Goal: Task Accomplishment & Management: Use online tool/utility

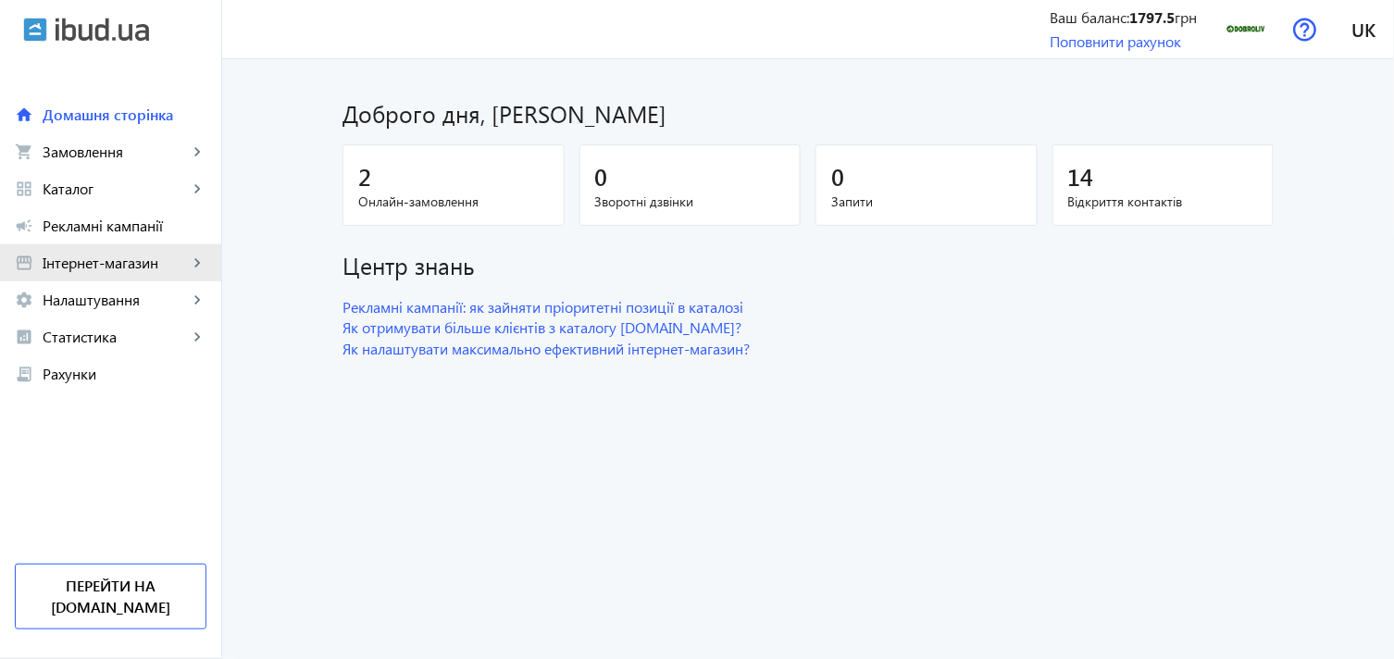
click at [94, 267] on span "Інтернет-магазин" at bounding box center [115, 263] width 145 height 19
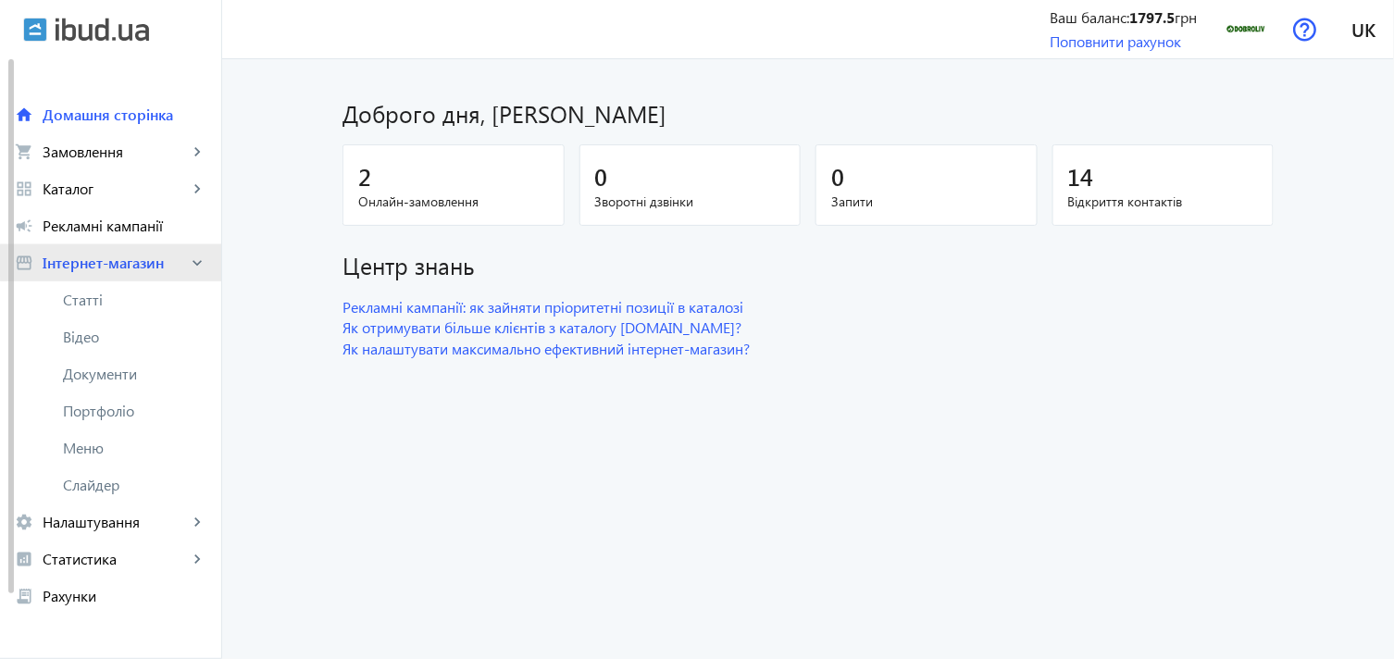
click at [142, 261] on span "Інтернет-магазин" at bounding box center [115, 263] width 145 height 19
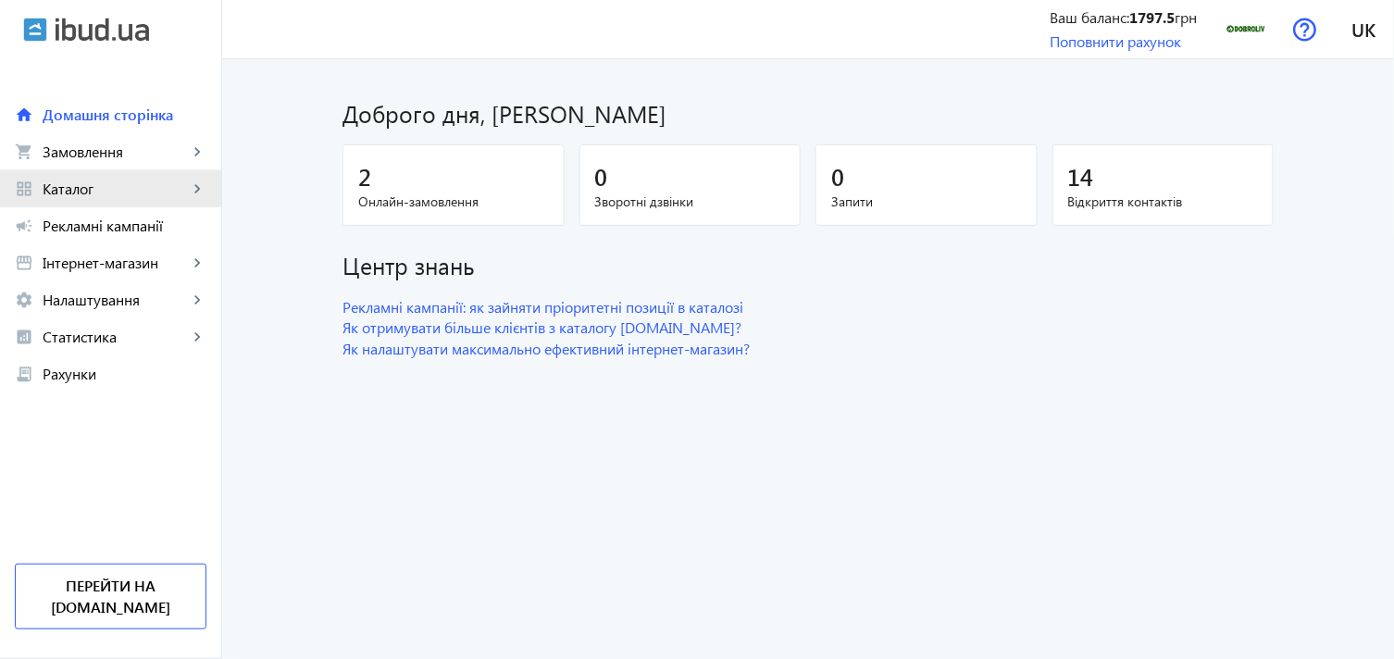
click at [178, 181] on span "Каталог" at bounding box center [115, 189] width 145 height 19
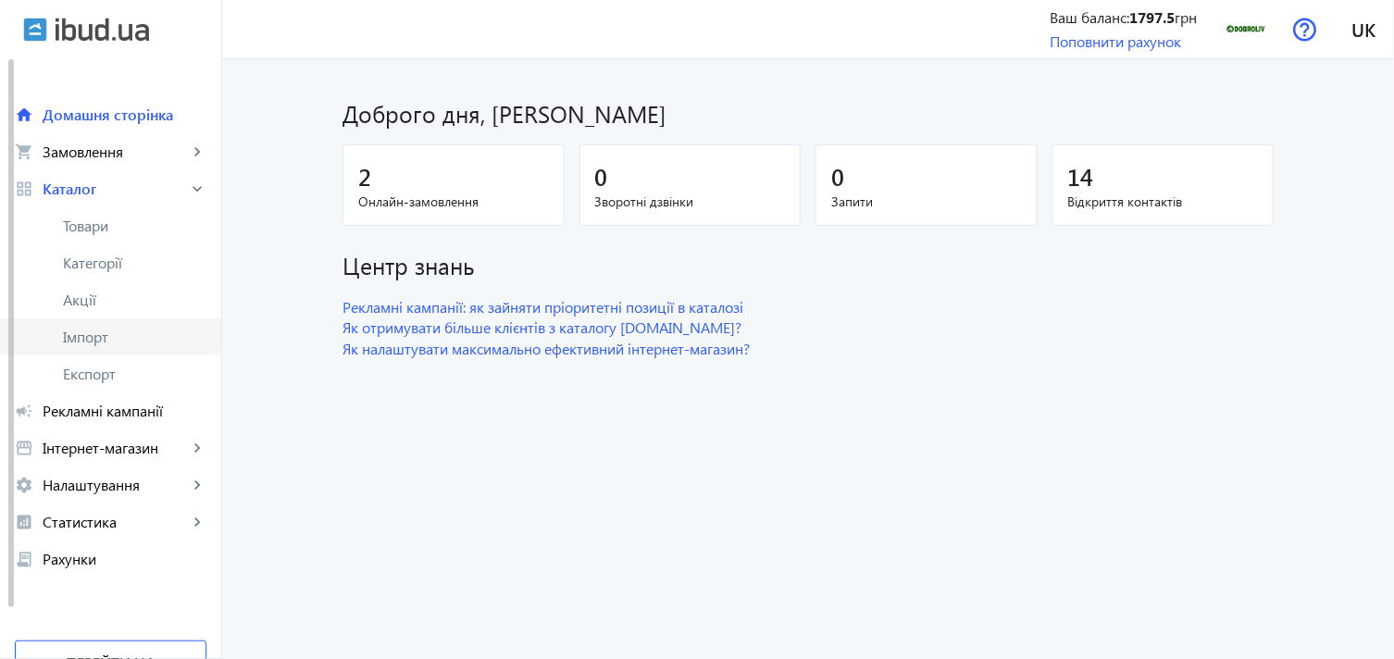
click at [139, 341] on span "Імпорт" at bounding box center [134, 337] width 143 height 19
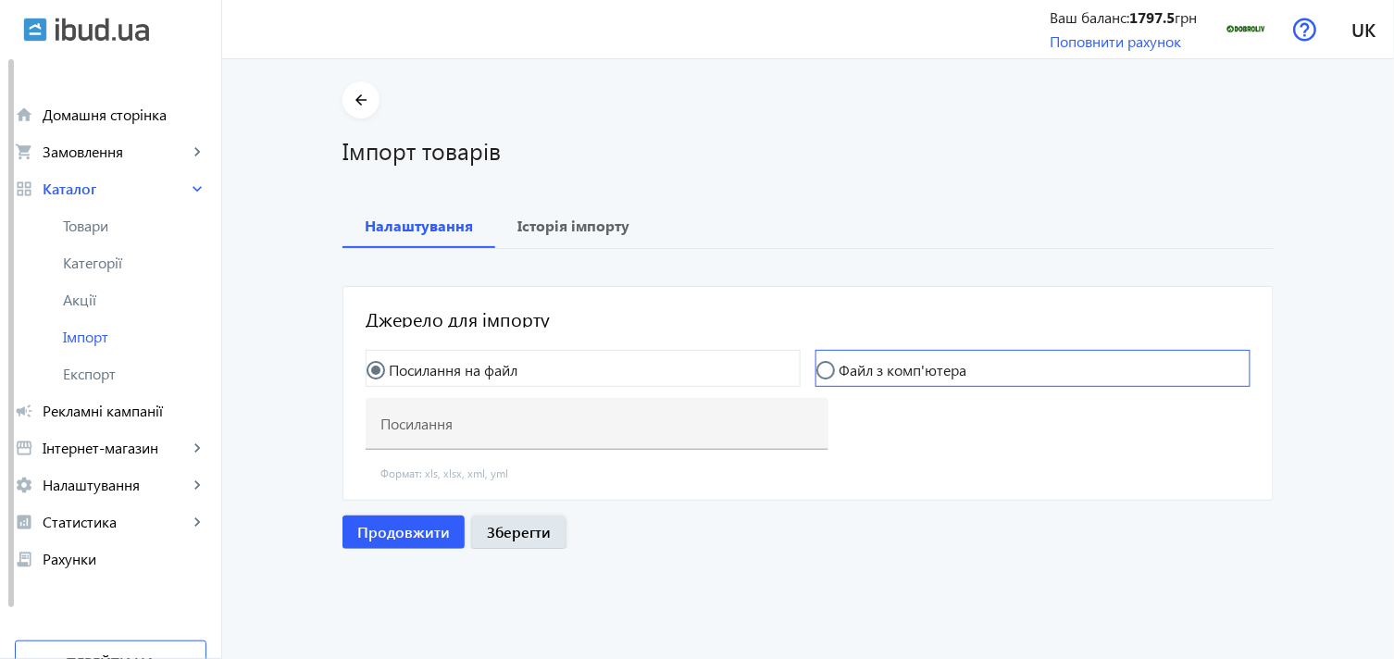
click at [854, 366] on label "Файл з комп'ютера" at bounding box center [900, 370] width 131 height 15
click at [854, 366] on input "Файл з комп'ютера" at bounding box center [835, 379] width 37 height 37
radio input "true"
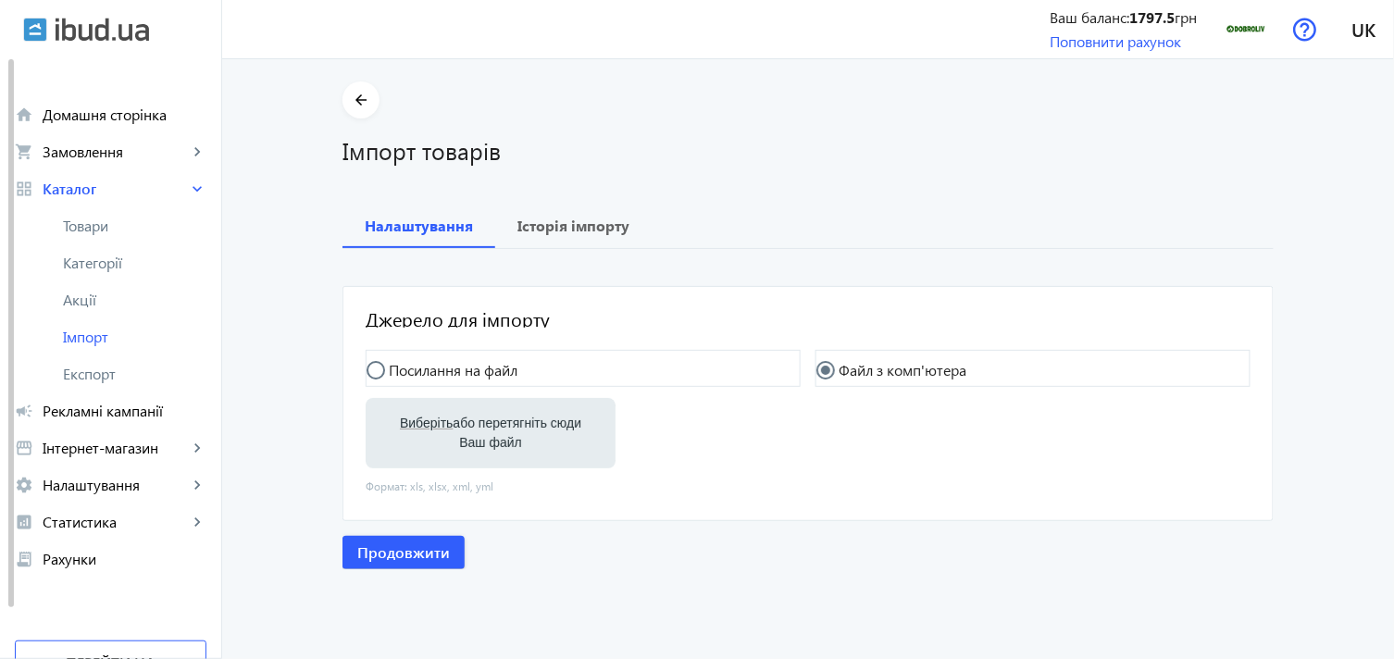
click at [418, 418] on span "Виберіть" at bounding box center [426, 423] width 53 height 15
click at [418, 424] on input "Виберіть або перетягніть сюди Ваш файл" at bounding box center [490, 435] width 220 height 22
type input "C:\fakepath\dobroliv-6-2025-09-16-07-43.xlsx"
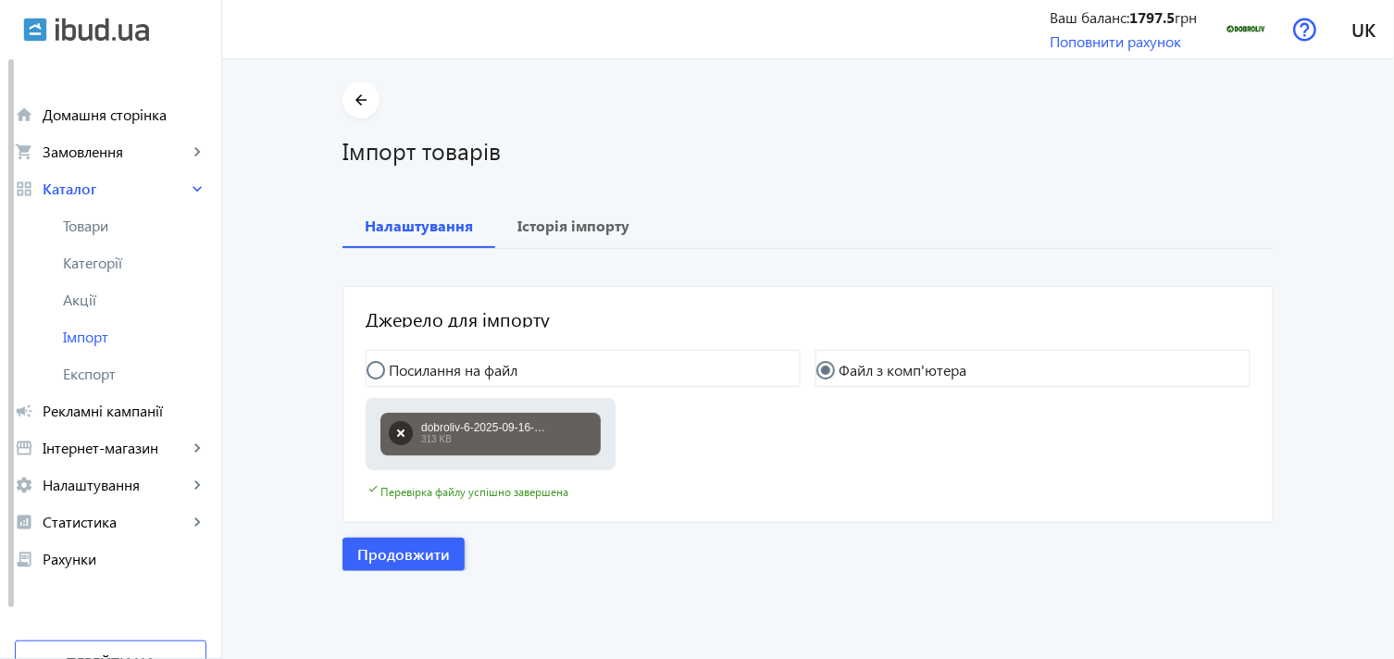
click at [371, 566] on span "button" at bounding box center [404, 554] width 122 height 44
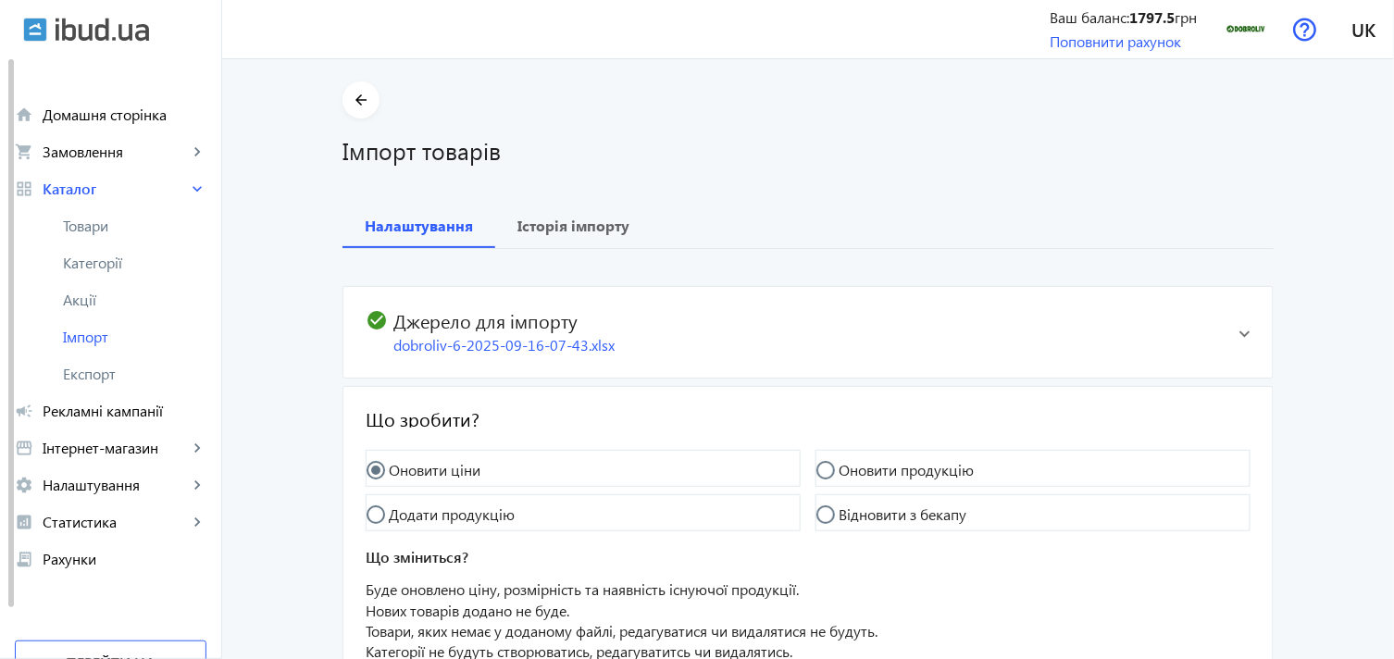
scroll to position [168, 0]
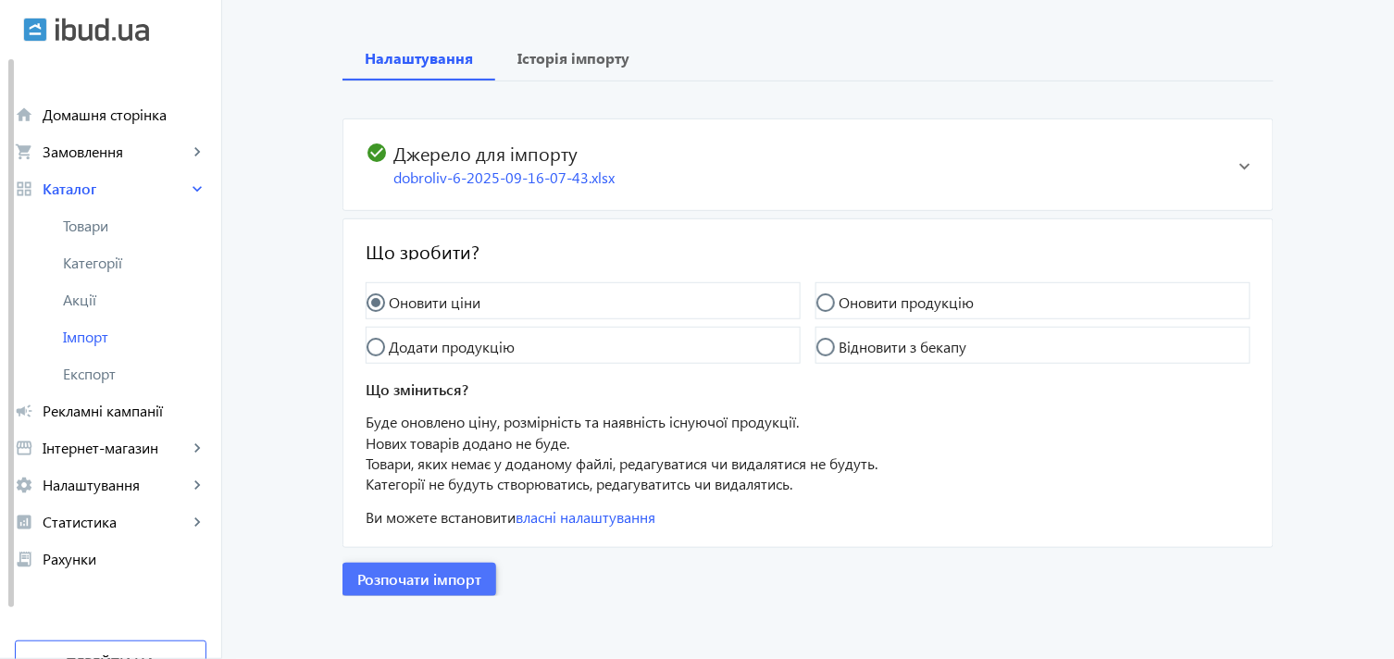
click at [394, 561] on span "button" at bounding box center [420, 579] width 154 height 44
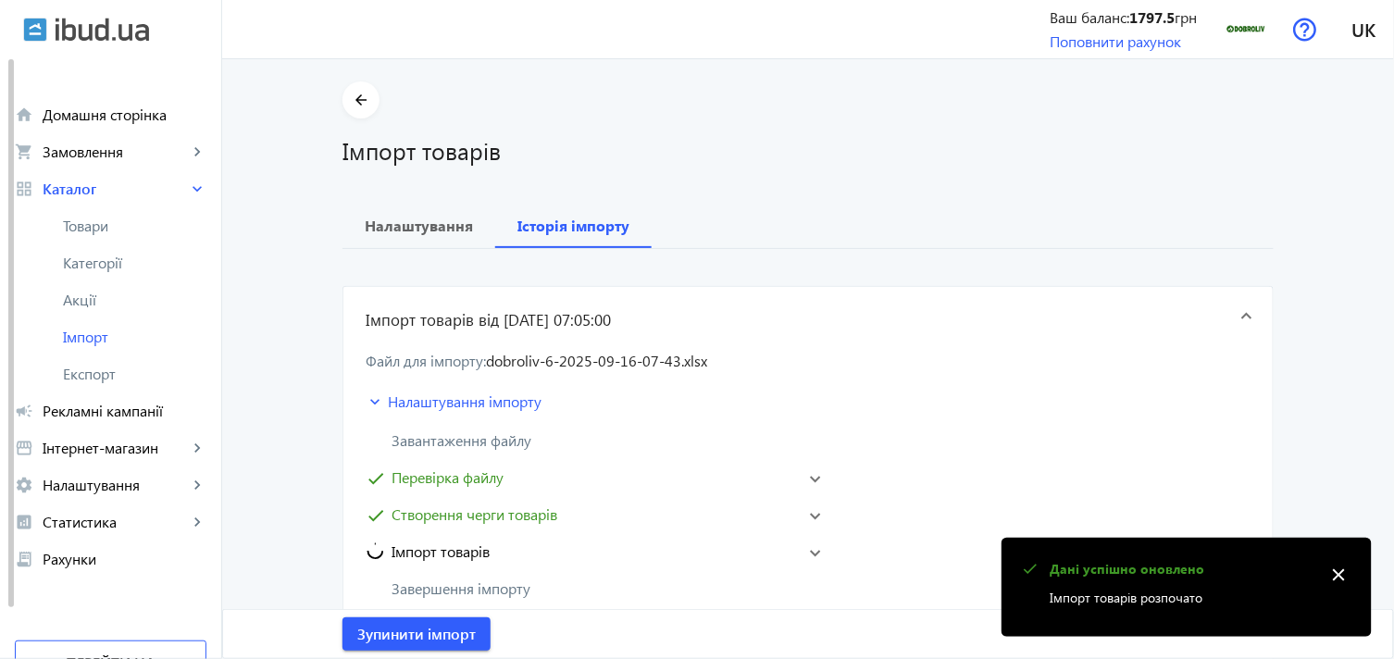
scroll to position [103, 0]
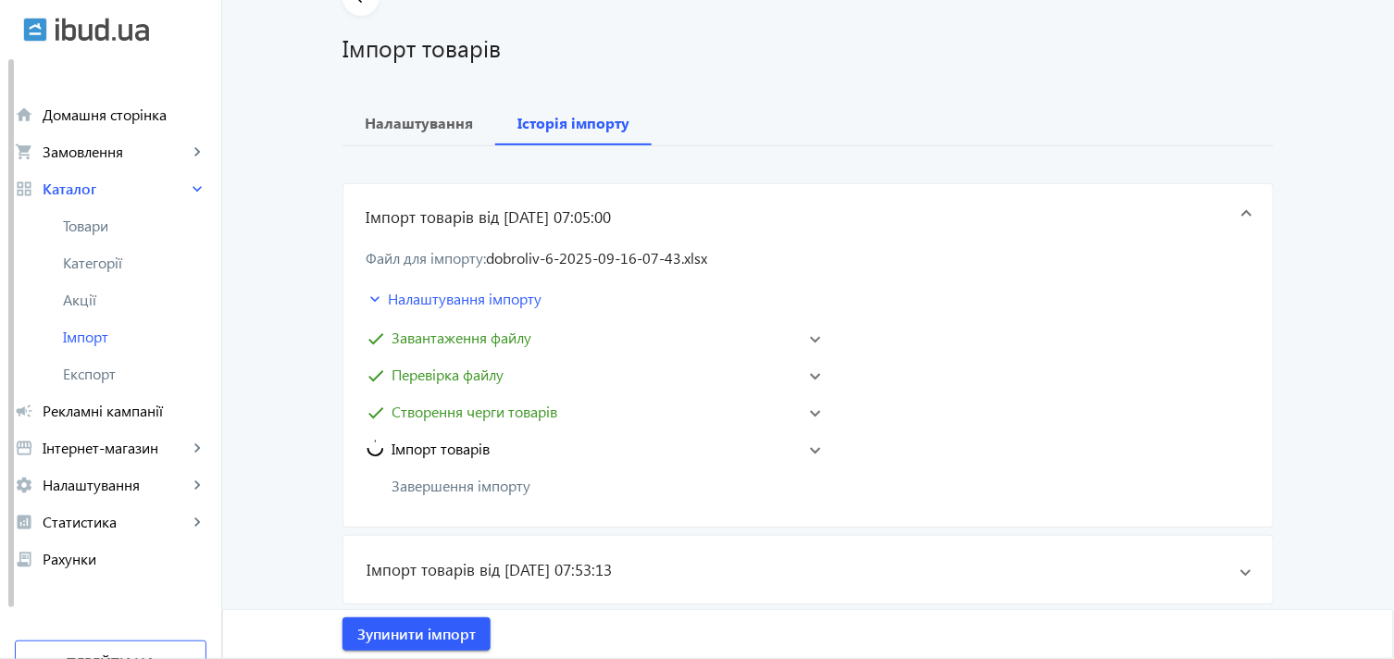
click at [1298, 374] on main "arrow_back Імпорт товарів [PERSON_NAME] Історія імпорту Імпорт товарів від [DAT…" at bounding box center [808, 645] width 1172 height 1332
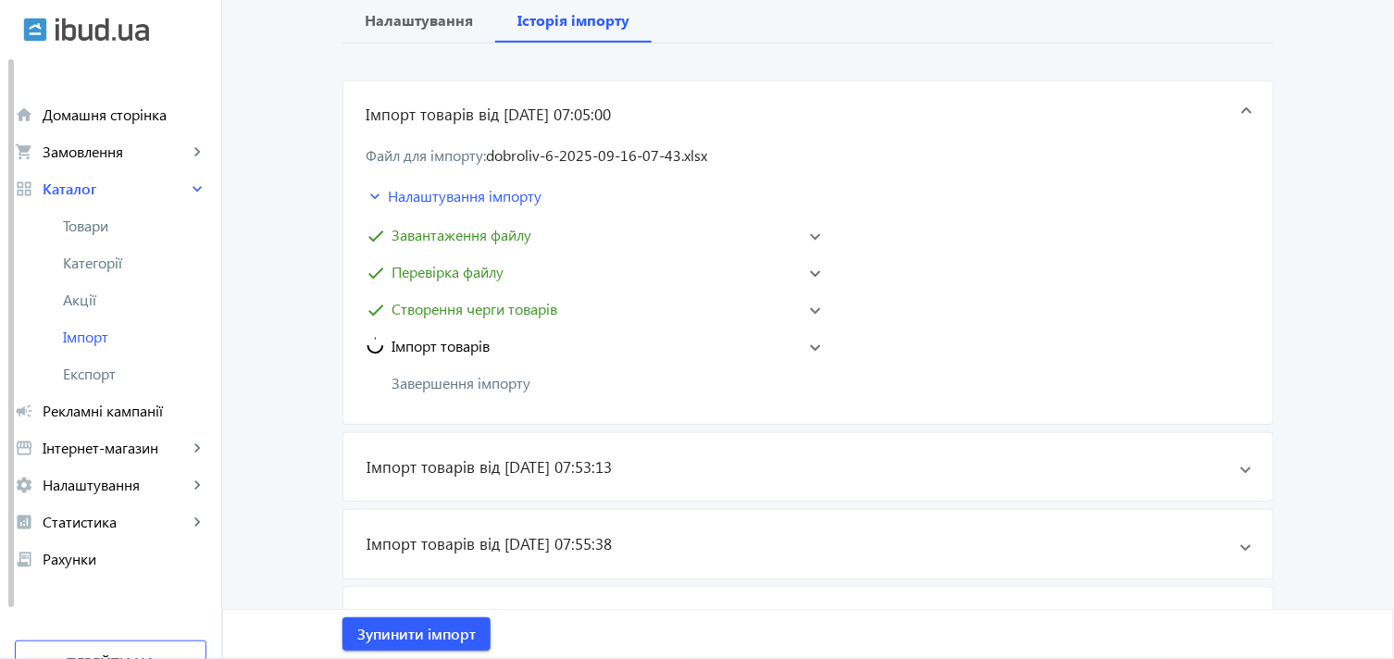
click at [812, 343] on span at bounding box center [815, 346] width 11 height 7
